Goal: Information Seeking & Learning: Learn about a topic

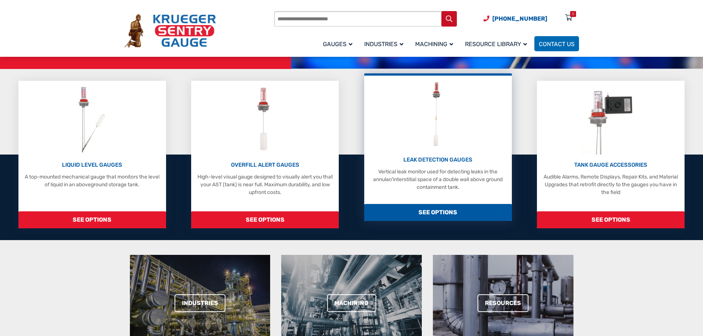
scroll to position [148, 0]
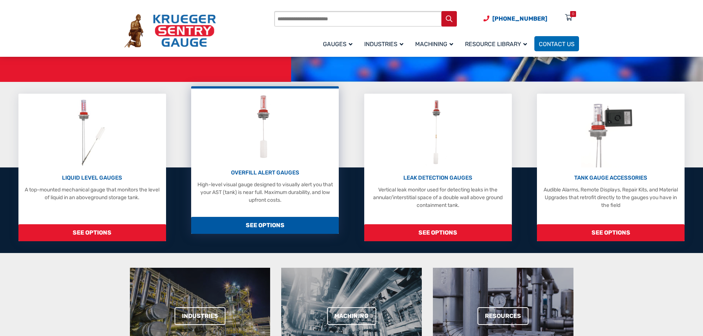
click at [266, 132] on img at bounding box center [265, 127] width 33 height 70
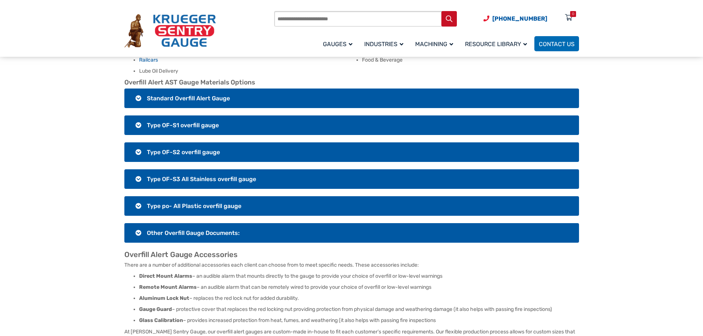
scroll to position [553, 0]
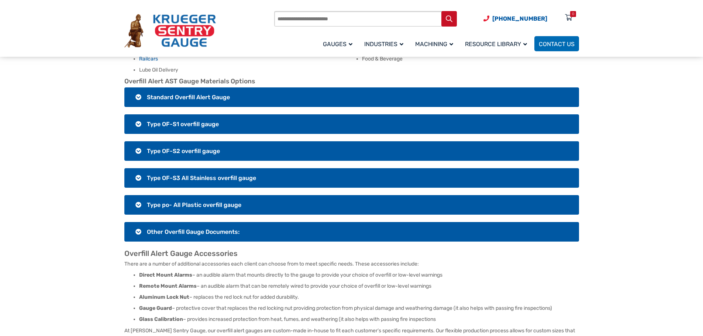
click at [136, 89] on h3 "Standard Overfill Alert Gauge" at bounding box center [351, 97] width 454 height 20
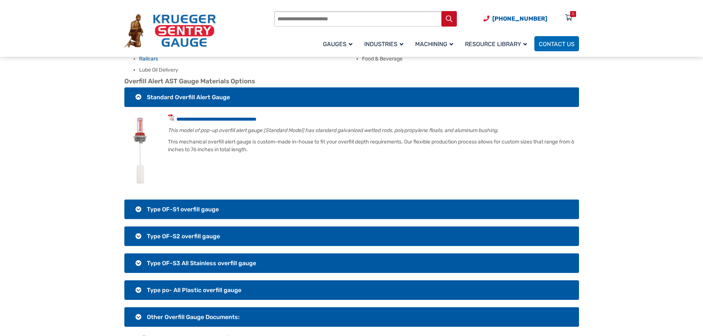
click at [136, 89] on h3 "Standard Overfill Alert Gauge" at bounding box center [351, 97] width 454 height 20
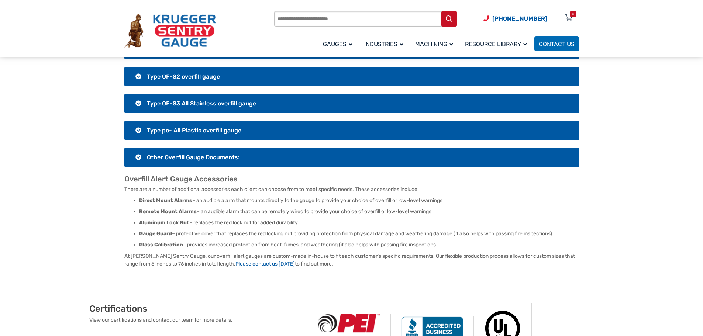
scroll to position [627, 0]
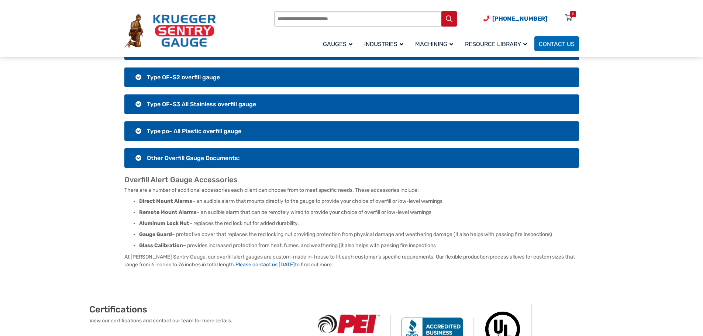
click at [140, 148] on h3 "Other Overfill Gauge Documents:" at bounding box center [351, 158] width 454 height 20
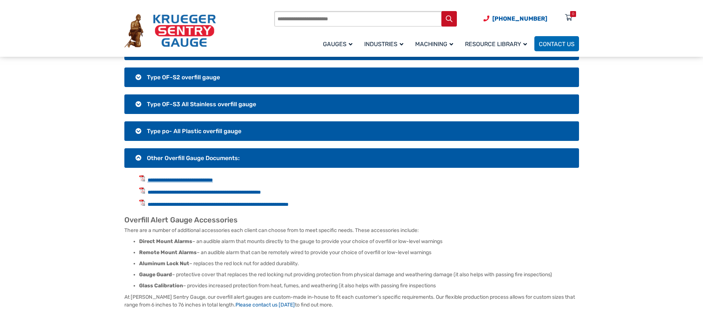
click at [180, 177] on link "**********" at bounding box center [180, 179] width 65 height 5
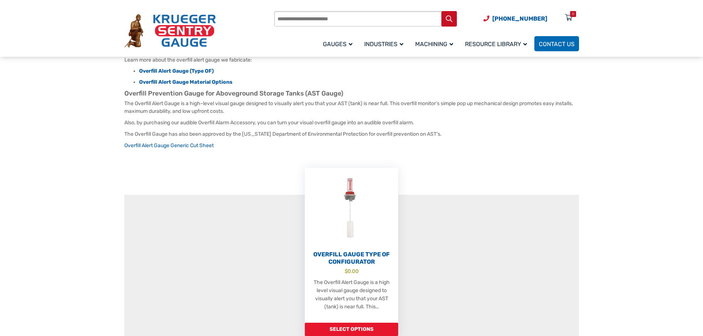
scroll to position [0, 0]
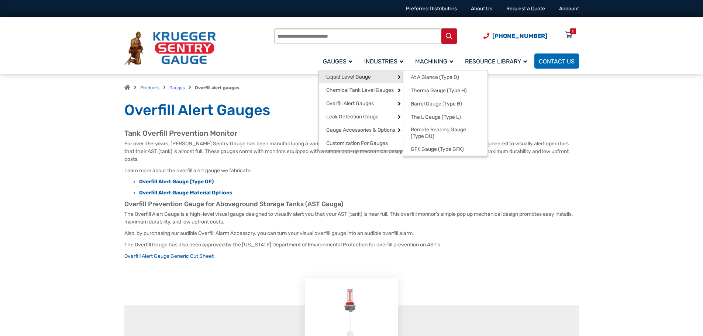
click at [333, 73] on link "Liquid Level Gauge" at bounding box center [361, 76] width 84 height 13
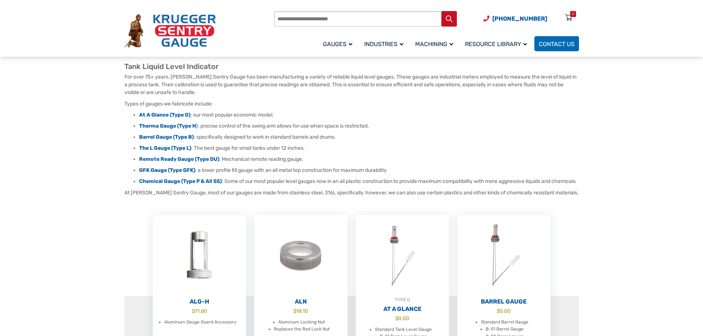
scroll to position [37, 0]
